Goal: Transaction & Acquisition: Purchase product/service

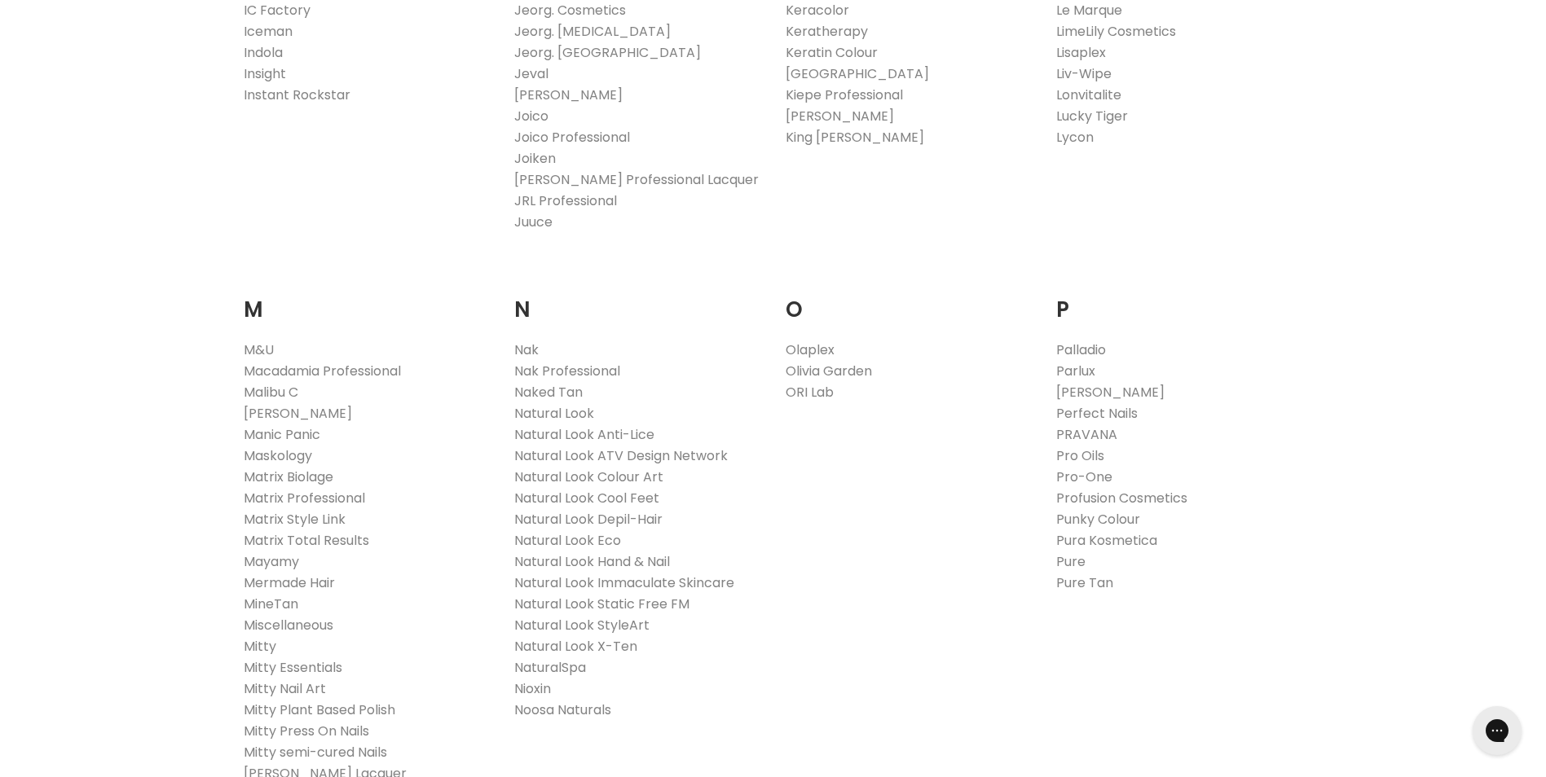
scroll to position [1630, 0]
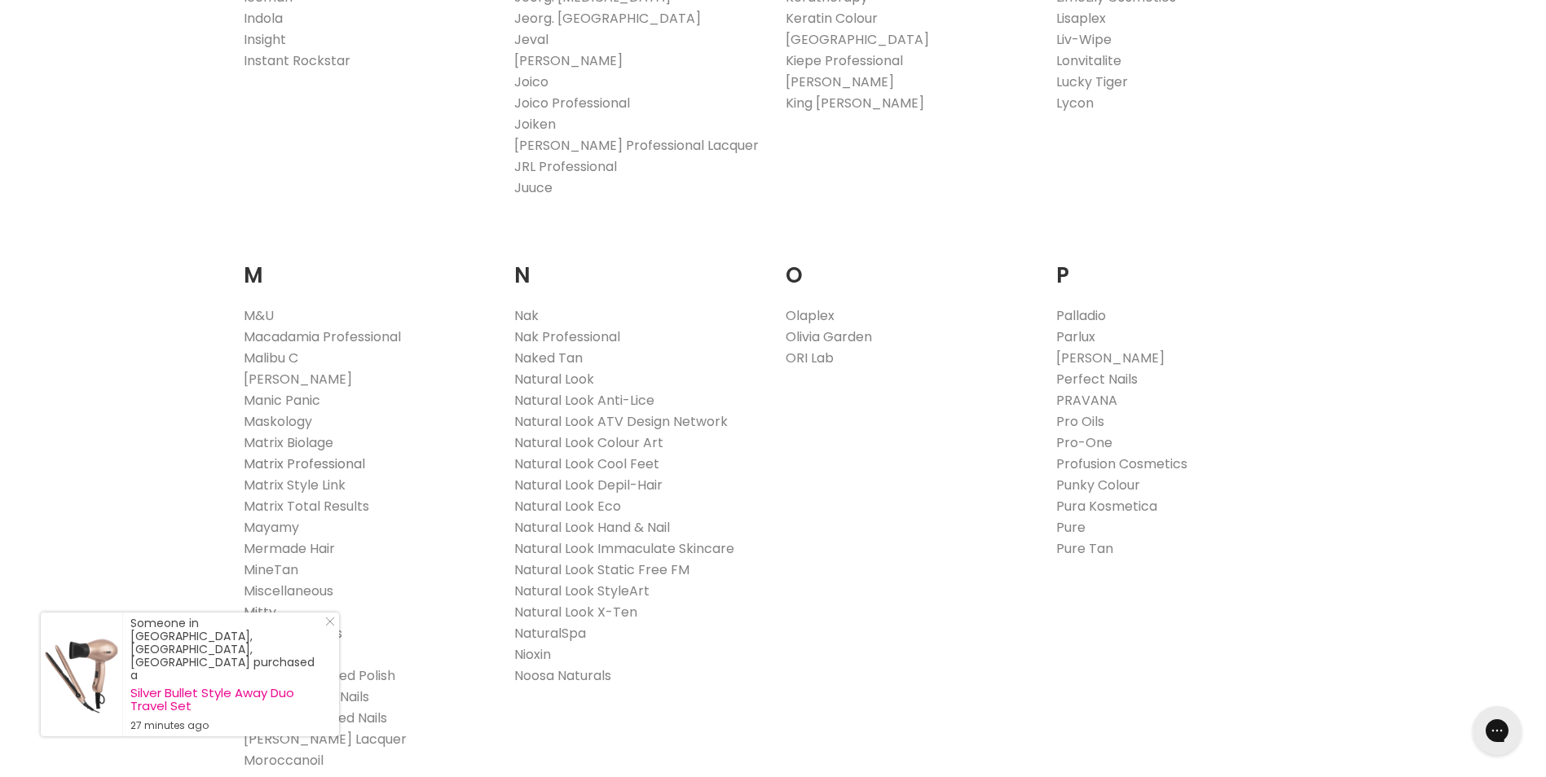
click at [355, 462] on link "Matrix Professional" at bounding box center [304, 464] width 121 height 19
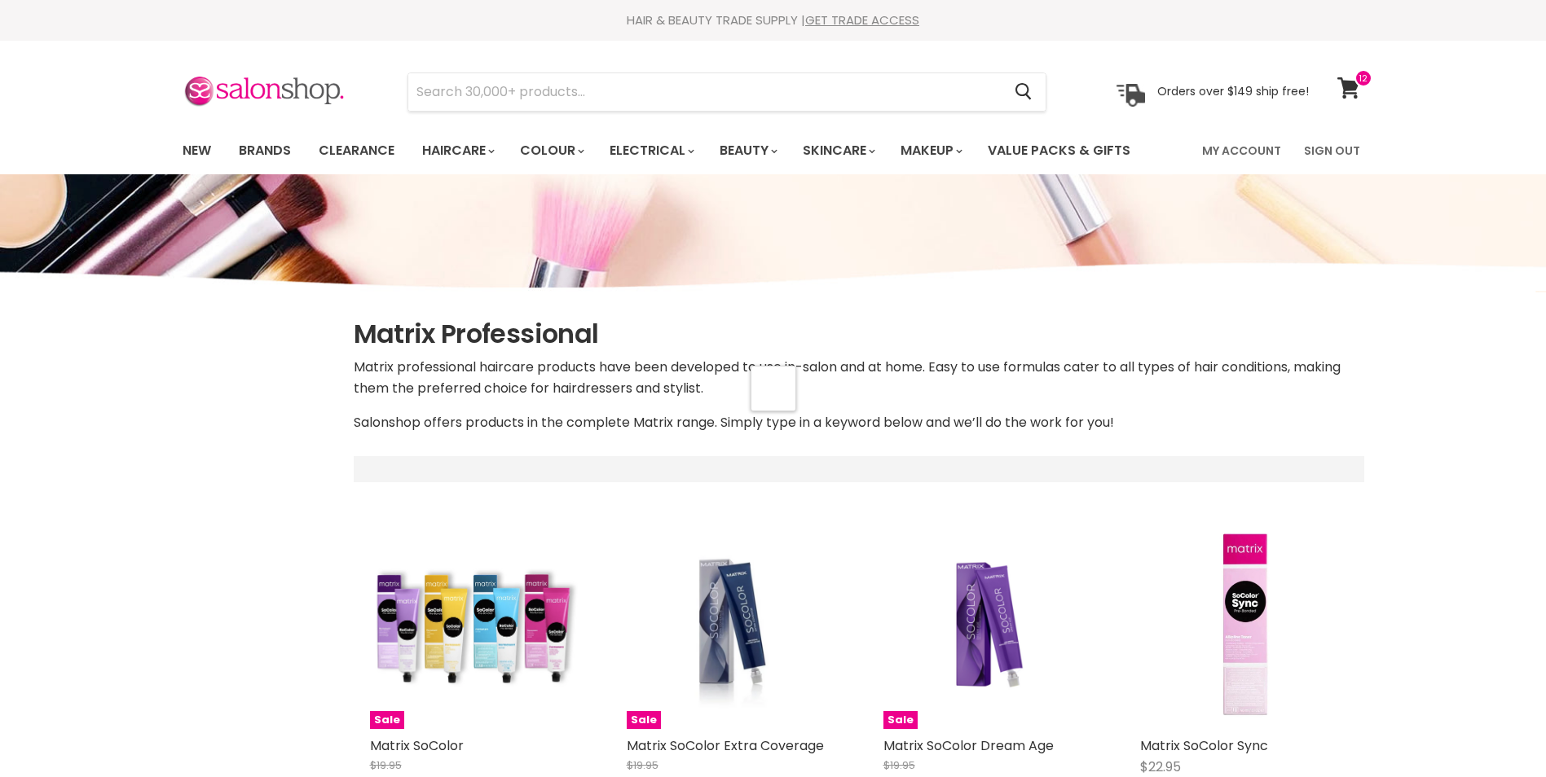
select select "manual"
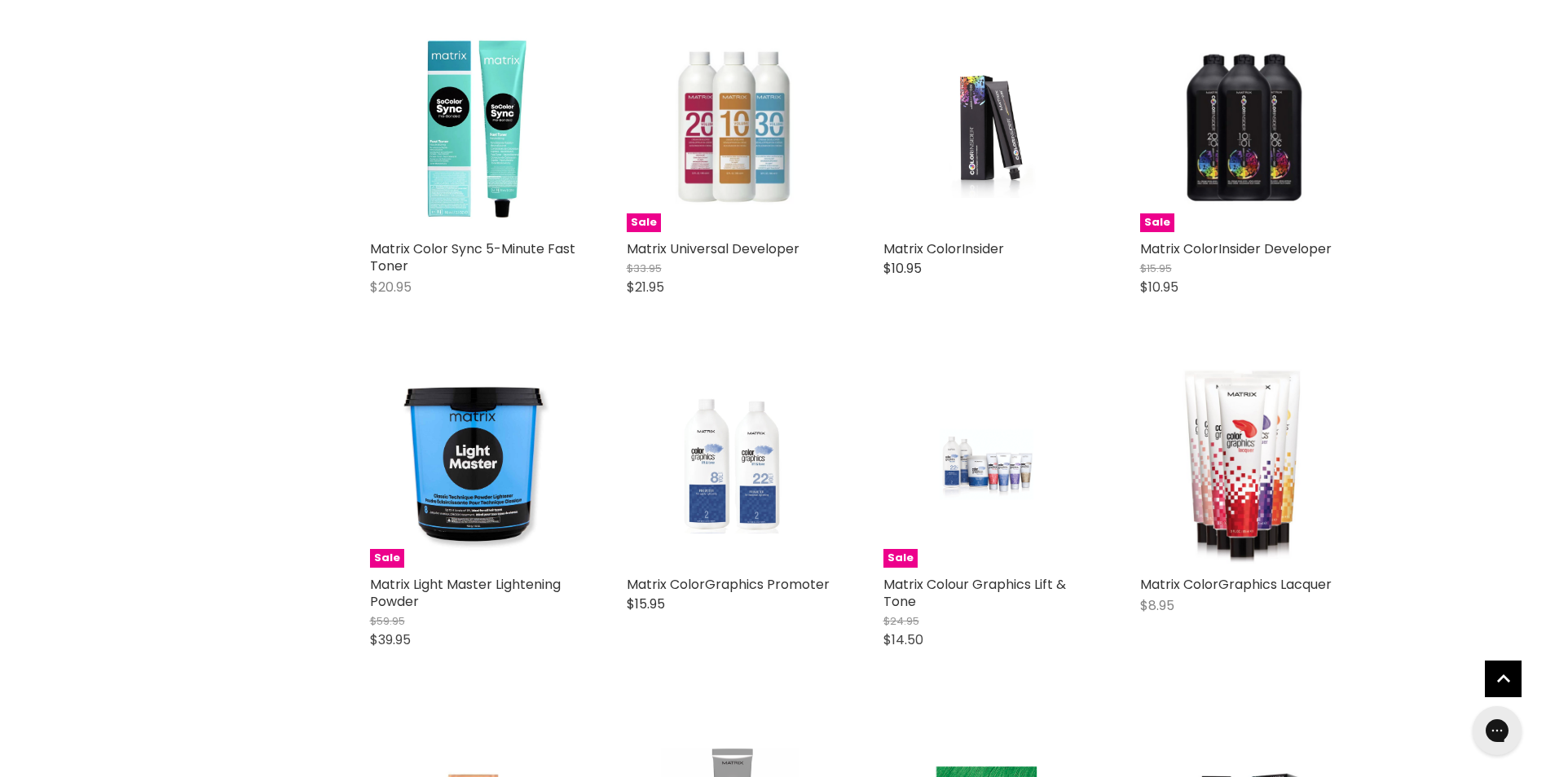
scroll to position [733, 0]
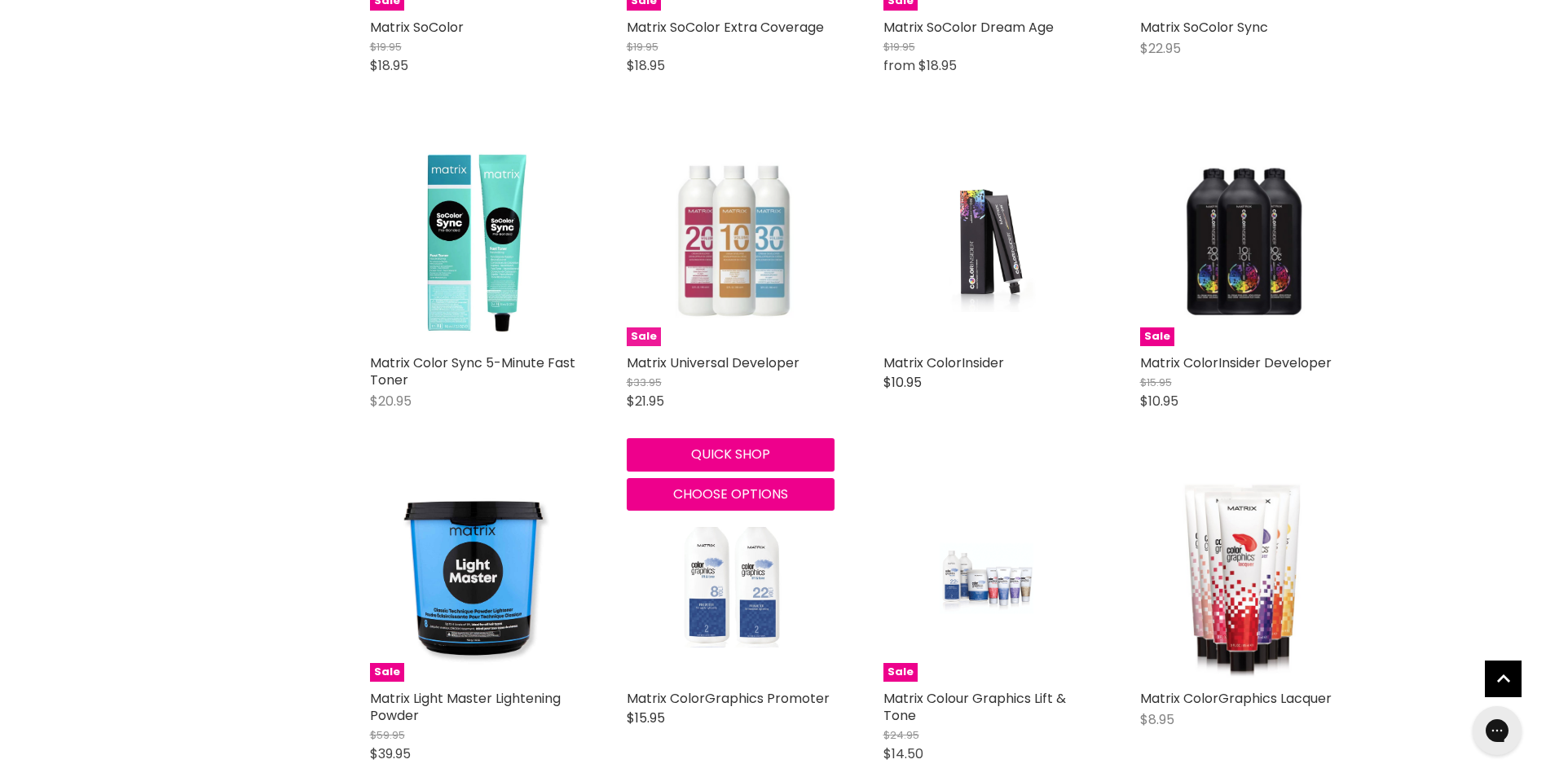
click at [780, 281] on img "Main content" at bounding box center [730, 243] width 184 height 208
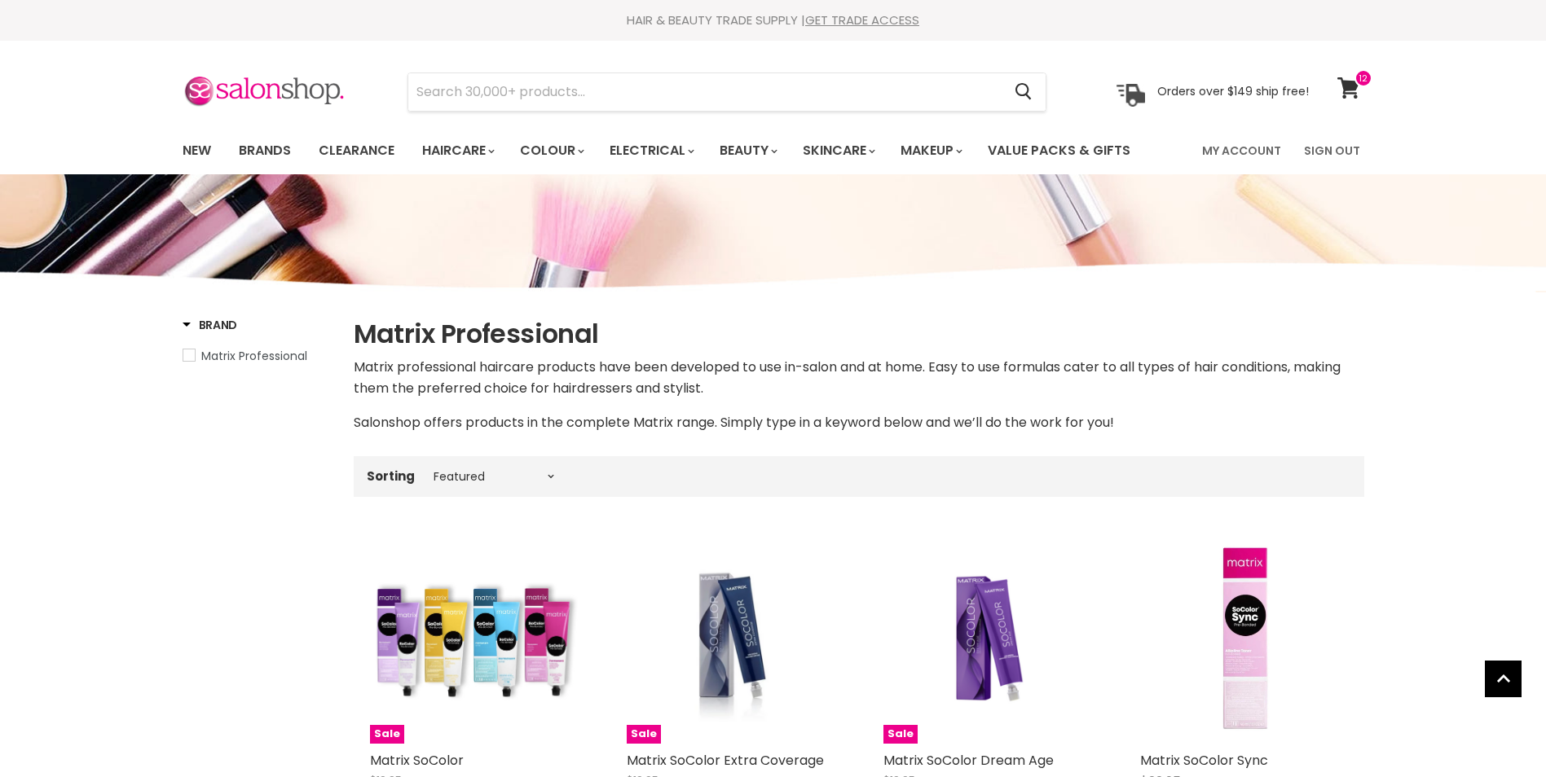
select select "manual"
click at [1349, 78] on icon at bounding box center [1348, 87] width 23 height 21
